Goal: Task Accomplishment & Management: Complete application form

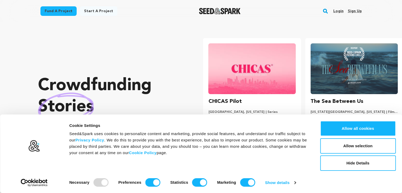
scroll to position [0, 106]
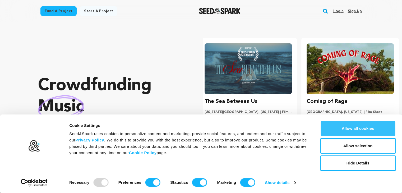
click at [368, 130] on button "Allow all cookies" at bounding box center [358, 128] width 76 height 15
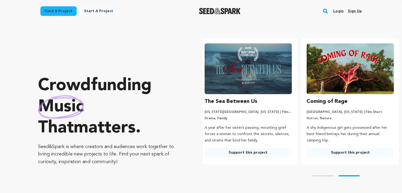
click at [351, 10] on link "Sign up" at bounding box center [355, 11] width 14 height 8
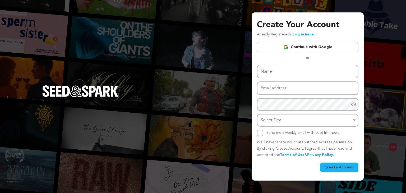
click at [301, 49] on link "Continue with Google" at bounding box center [307, 47] width 101 height 10
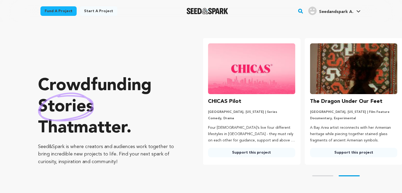
scroll to position [0, 106]
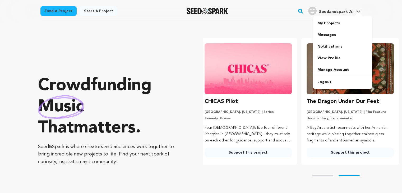
click at [356, 11] on icon at bounding box center [358, 11] width 4 height 3
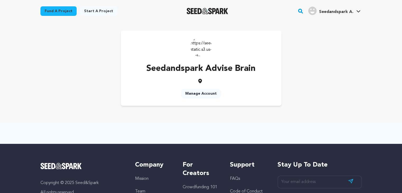
click at [189, 93] on link "Manage Account" at bounding box center [201, 94] width 40 height 10
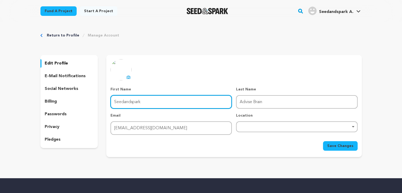
click at [147, 104] on input "Seedandspark" at bounding box center [170, 101] width 121 height 13
type input "S"
type input "Advise"
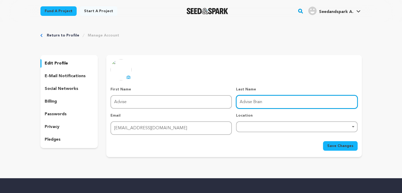
drag, startPoint x: 271, startPoint y: 98, endPoint x: 228, endPoint y: 97, distance: 42.3
click at [228, 97] on div "First Name First Name Advise Last Name Last Name Advise Brain Email Email advis…" at bounding box center [233, 111] width 247 height 48
click at [257, 127] on div "Remove item" at bounding box center [297, 127] width 116 height 2
type input "Brain"
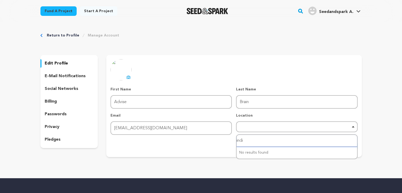
type input "india"
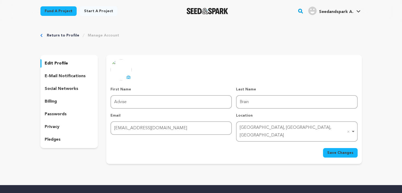
click at [280, 129] on div "Indianapolis, IN, USA Remove item" at bounding box center [295, 131] width 111 height 15
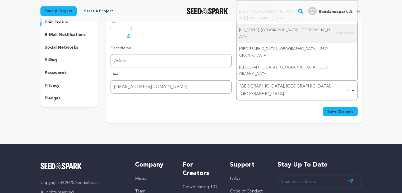
scroll to position [26, 0]
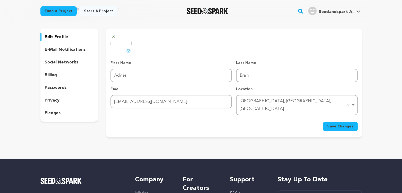
click at [262, 122] on div "Save Changes" at bounding box center [233, 127] width 247 height 10
click at [68, 48] on p "e-mail notifications" at bounding box center [65, 50] width 41 height 6
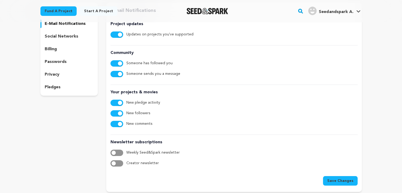
scroll to position [26, 0]
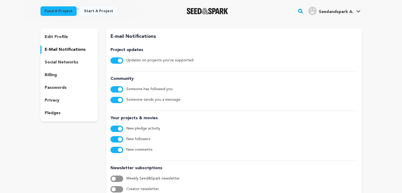
click at [62, 64] on p "social networks" at bounding box center [62, 62] width 34 height 6
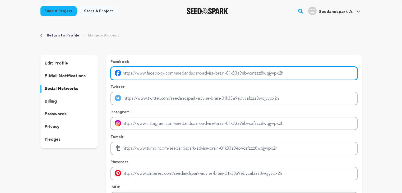
click at [132, 72] on input "Enter facebook profile link" at bounding box center [233, 73] width 247 height 13
paste input "https://www.youtube.com/channel/UCY4uF7Zr58wKkGYA0K4XD0w"
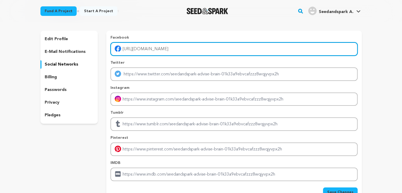
scroll to position [26, 0]
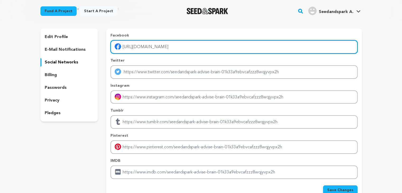
type input "https://www.youtube.com/channel/UCY4uF7Zr58wKkGYA0K4XD0w"
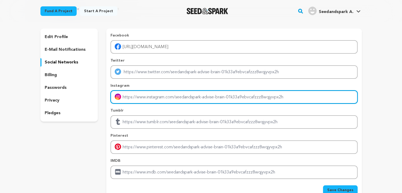
click at [142, 100] on input "Enter instagram handle link" at bounding box center [233, 96] width 247 height 13
paste input "https://www.instagram.com/theadvisebrain/"
type input "https://www.instagram.com/theadvisebrain/"
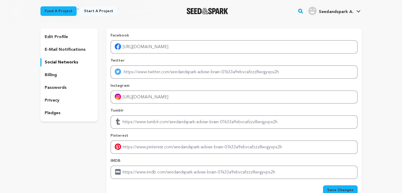
click at [54, 73] on p "billing" at bounding box center [51, 75] width 12 height 6
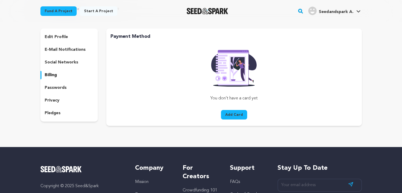
click at [56, 85] on p "passwords" at bounding box center [56, 88] width 22 height 6
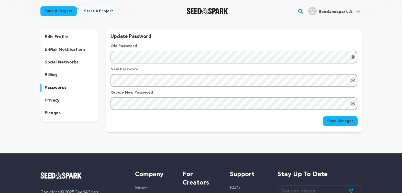
click at [53, 100] on p "privacy" at bounding box center [52, 100] width 15 height 6
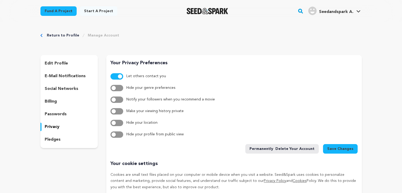
click at [64, 89] on p "social networks" at bounding box center [62, 89] width 34 height 6
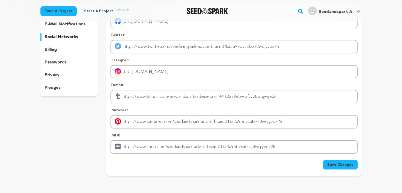
scroll to position [106, 0]
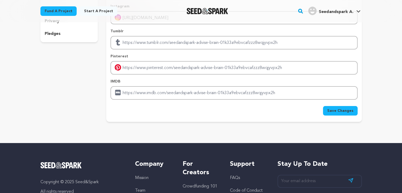
click at [342, 110] on span "Save Changes" at bounding box center [340, 110] width 26 height 5
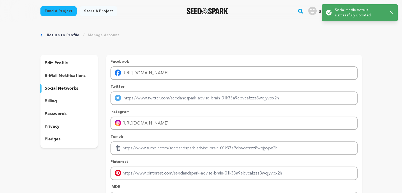
scroll to position [0, 0]
click at [50, 33] on link "Return to Profile" at bounding box center [63, 35] width 33 height 5
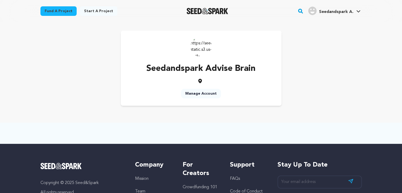
click at [206, 94] on link "Manage Account" at bounding box center [201, 94] width 40 height 10
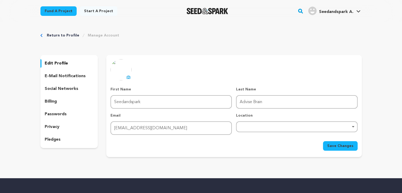
click at [63, 11] on link "Fund a project" at bounding box center [58, 11] width 36 height 10
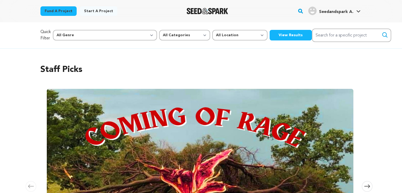
click at [88, 9] on link "Start a project" at bounding box center [99, 11] width 38 height 10
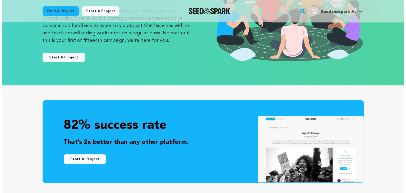
scroll to position [79, 0]
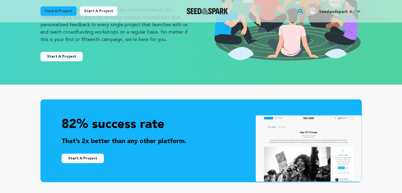
click at [64, 58] on button "Start A Project" at bounding box center [61, 57] width 42 height 10
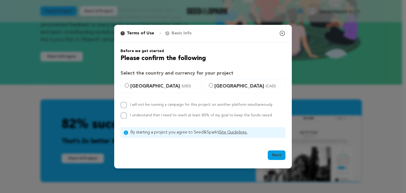
click at [124, 86] on label "[GEOGRAPHIC_DATA] (USD)" at bounding box center [161, 86] width 81 height 14
click at [125, 86] on input "[GEOGRAPHIC_DATA] (USD)" at bounding box center [127, 85] width 4 height 4
radio input "true"
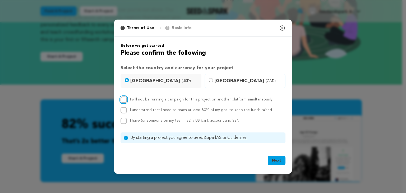
click at [123, 101] on input "I will not be running a campaign for this project on another platform simultane…" at bounding box center [124, 99] width 6 height 6
checkbox input "true"
click at [122, 109] on input "I understand that I need to reach at least 80% of my goal to keep the funds rai…" at bounding box center [124, 110] width 6 height 6
checkbox input "true"
click at [126, 118] on div at bounding box center [124, 121] width 6 height 6
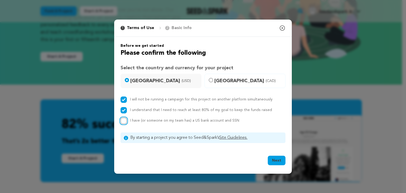
click at [126, 119] on input "I have (or someone on my team has) a US bank account and SSN" at bounding box center [124, 121] width 6 height 6
checkbox input "true"
click at [271, 158] on button "Next" at bounding box center [277, 161] width 18 height 10
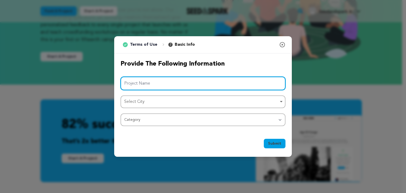
click at [182, 79] on input "Project Name" at bounding box center [203, 83] width 165 height 13
type input "Advise Brain"
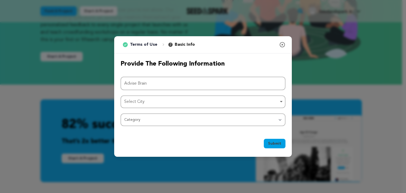
click at [166, 99] on div "Select City Remove item" at bounding box center [201, 102] width 154 height 8
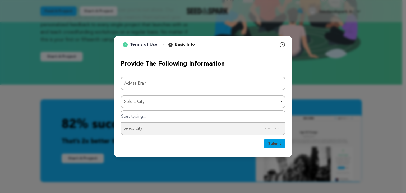
click at [149, 114] on input "Select City" at bounding box center [203, 117] width 164 height 12
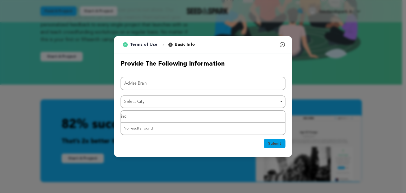
type input "india"
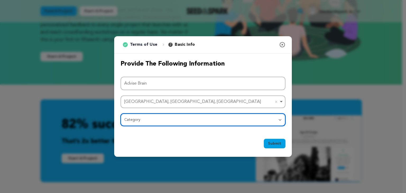
click at [140, 122] on select "Category Film Feature Film Short Series Film Festival Company Music Video VR Ex…" at bounding box center [203, 119] width 165 height 13
select select "10117"
click at [121, 113] on select "Category Film Feature Film Short Series Film Festival Company Music Video VR Ex…" at bounding box center [203, 119] width 165 height 13
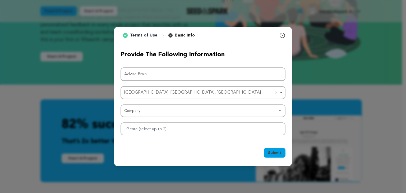
click at [279, 152] on span "Submit" at bounding box center [274, 152] width 13 height 5
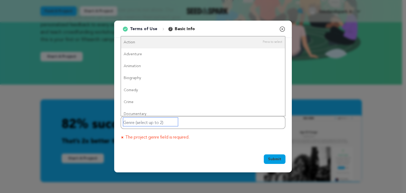
click at [163, 119] on input "Genre (select up to 2)" at bounding box center [150, 122] width 55 height 8
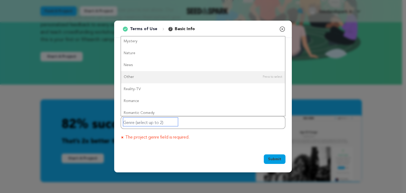
scroll to position [0, 0]
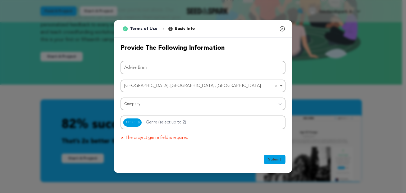
click at [271, 158] on span "Submit" at bounding box center [274, 159] width 13 height 5
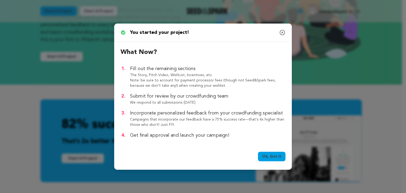
click at [278, 157] on link "Ok, Got it" at bounding box center [271, 157] width 27 height 10
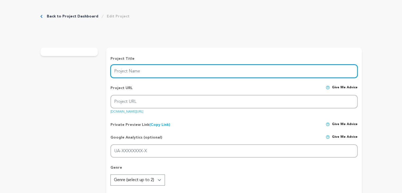
click at [127, 71] on input "Project Name" at bounding box center [233, 70] width 247 height 13
type input "Advise Braina"
type input "advise-brain"
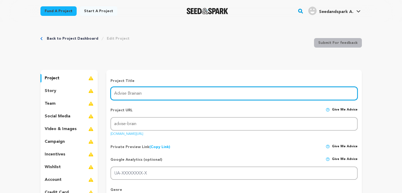
type input "Advise Brainain"
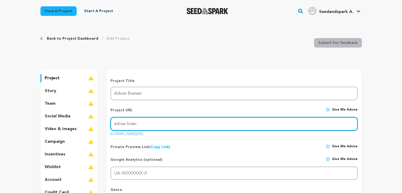
click at [146, 122] on input "advise-brain" at bounding box center [233, 123] width 247 height 13
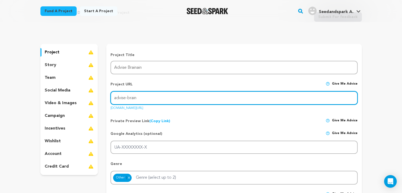
scroll to position [26, 0]
paste input "[URL][DOMAIN_NAME]"
paste input "text"
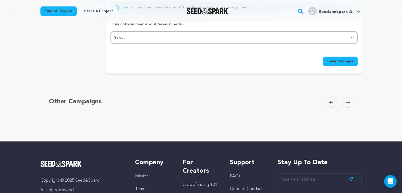
type input "[URL][DOMAIN_NAME]"
click at [336, 59] on span "Save Changes" at bounding box center [340, 61] width 26 height 5
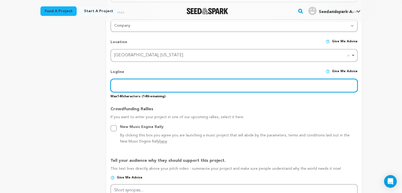
scroll to position [206, 0]
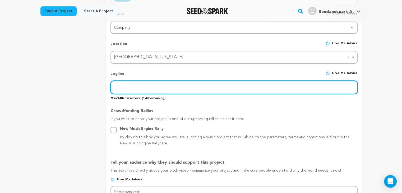
paste input "Grow Your Business with GST Registration"
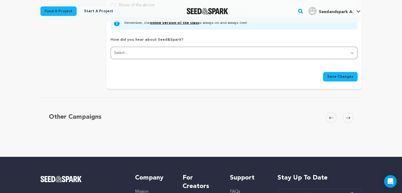
type input "Grow Your Business with GST Registration"
click at [345, 75] on span "Save Changes" at bounding box center [340, 76] width 26 height 5
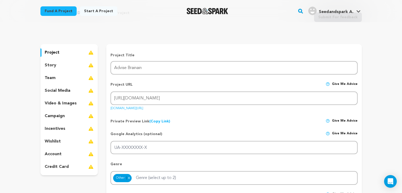
scroll to position [26, 0]
